Goal: Information Seeking & Learning: Learn about a topic

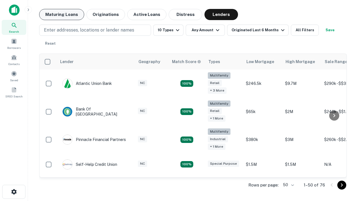
click at [61, 15] on button "Maturing Loans" at bounding box center [61, 14] width 45 height 11
